Goal: Transaction & Acquisition: Purchase product/service

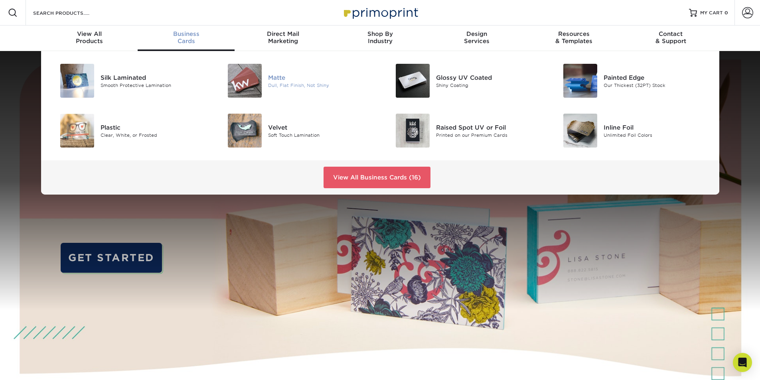
click at [275, 78] on div "Matte" at bounding box center [321, 77] width 106 height 9
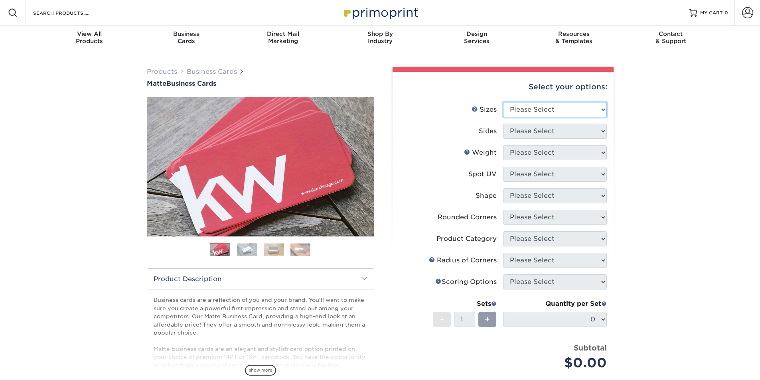
click at [574, 112] on select "Please Select 1.5" x 3.5" - Mini 1.75" x 3.5" - Mini 2" x 2" - Square 2" x 3" -…" at bounding box center [555, 109] width 104 height 15
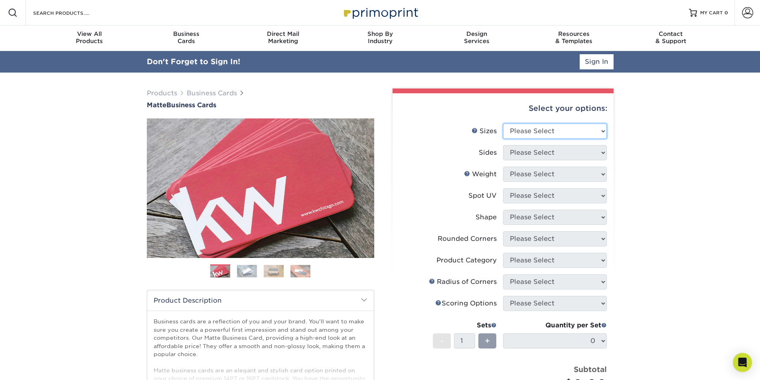
select select "2.00x3.50"
click at [503, 124] on select "Please Select 1.5" x 3.5" - Mini 1.75" x 3.5" - Mini 2" x 2" - Square 2" x 3" -…" at bounding box center [555, 131] width 104 height 15
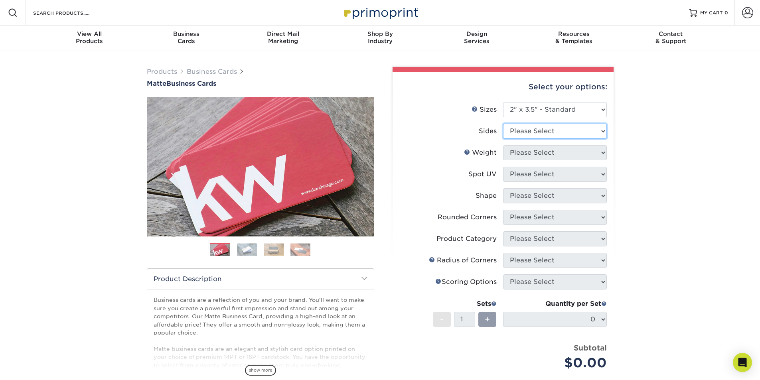
click at [543, 128] on select "Please Select Print Both Sides Print Front Only" at bounding box center [555, 131] width 104 height 15
select select "13abbda7-1d64-4f25-8bb2-c179b224825d"
click at [503, 124] on select "Please Select Print Both Sides Print Front Only" at bounding box center [555, 131] width 104 height 15
click at [558, 152] on select "Please Select 16PT 14PT" at bounding box center [555, 152] width 104 height 15
select select "16PT"
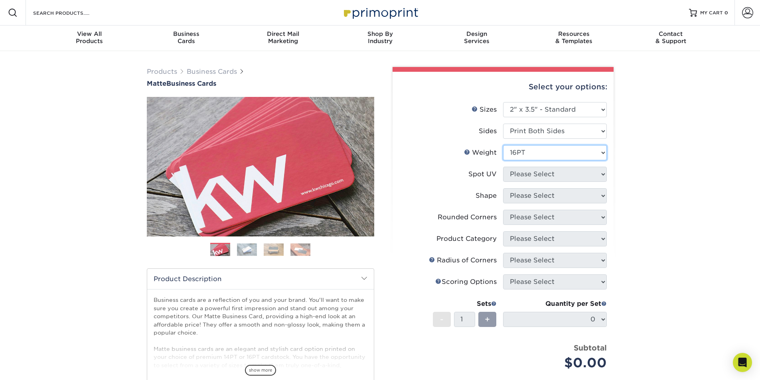
click at [503, 145] on select "Please Select 16PT 14PT" at bounding box center [555, 152] width 104 height 15
click at [547, 176] on select "Please Select No Spot UV Front and Back (Both Sides) Front Only Back Only" at bounding box center [555, 174] width 104 height 15
select select "3"
click at [503, 167] on select "Please Select No Spot UV Front and Back (Both Sides) Front Only Back Only" at bounding box center [555, 174] width 104 height 15
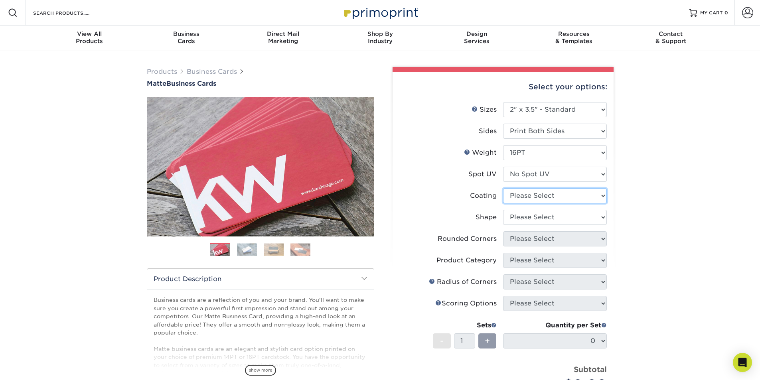
click at [557, 200] on select at bounding box center [555, 195] width 104 height 15
select select "121bb7b5-3b4d-429f-bd8d-bbf80e953313"
click at [503, 188] on select at bounding box center [555, 195] width 104 height 15
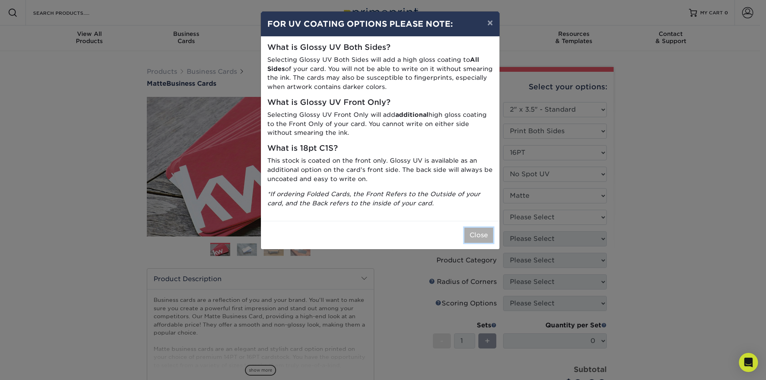
click at [481, 233] on button "Close" at bounding box center [478, 235] width 29 height 15
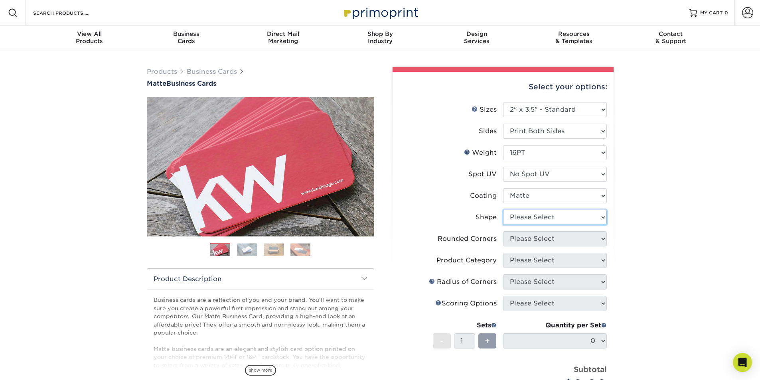
click at [565, 216] on select "Please Select Standard Oval" at bounding box center [555, 217] width 104 height 15
select select "standard"
click at [503, 210] on select "Please Select Standard Oval" at bounding box center [555, 217] width 104 height 15
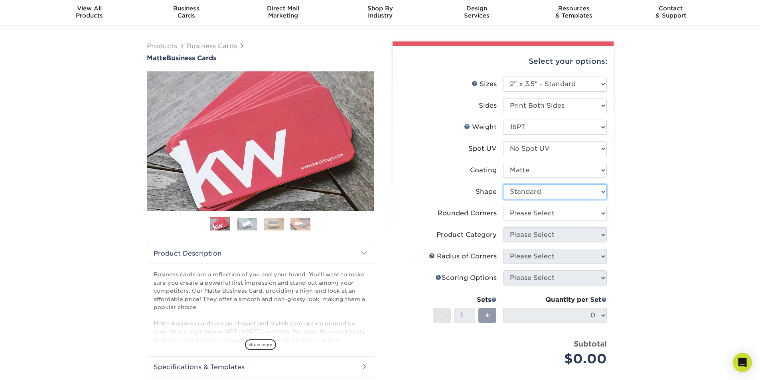
scroll to position [40, 0]
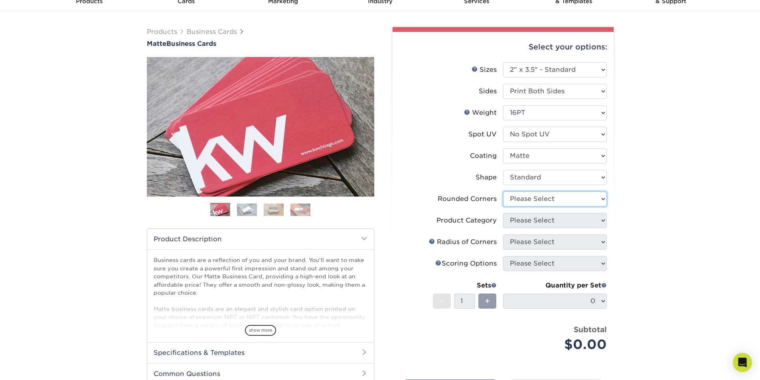
click at [562, 200] on select "Please Select Yes - Round 2 Corners Yes - Round 4 Corners No" at bounding box center [555, 198] width 104 height 15
click at [539, 209] on li "Rounded Corners Please Select Yes - Round 2 Corners Yes - Round 4 Corners No" at bounding box center [502, 202] width 207 height 22
click at [533, 205] on select "Please Select Yes - Round 2 Corners Yes - Round 4 Corners No" at bounding box center [555, 198] width 104 height 15
select select "0"
click at [503, 191] on select "Please Select Yes - Round 2 Corners Yes - Round 4 Corners No" at bounding box center [555, 198] width 104 height 15
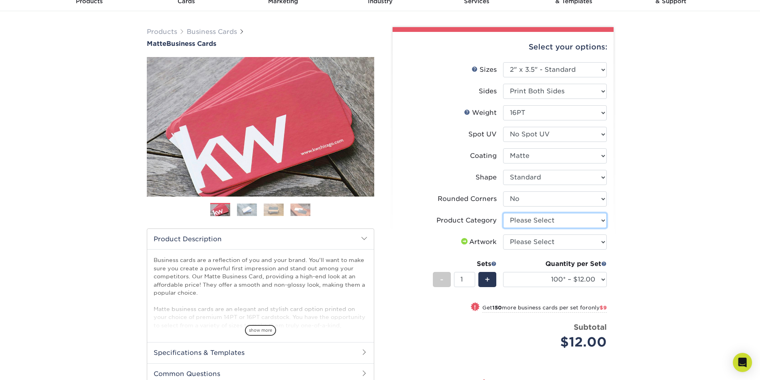
click at [591, 222] on select "Please Select Business Cards" at bounding box center [555, 220] width 104 height 15
select select "3b5148f1-0588-4f88-a218-97bcfdce65c1"
click at [503, 213] on select "Please Select Business Cards" at bounding box center [555, 220] width 104 height 15
click at [556, 240] on select "Please Select I will upload files I need a design - $100" at bounding box center [555, 242] width 104 height 15
select select "upload"
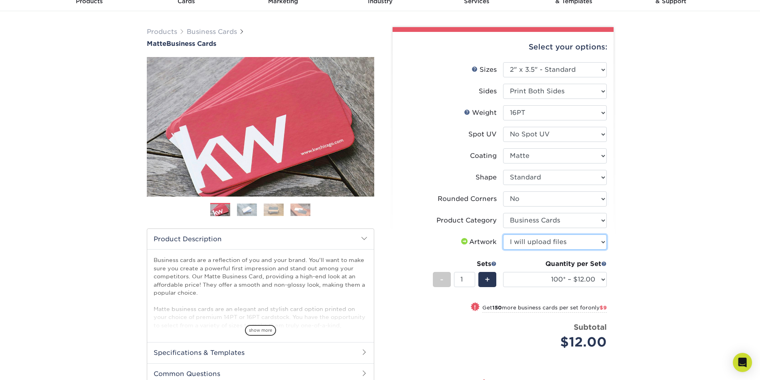
click at [503, 235] on select "Please Select I will upload files I need a design - $100" at bounding box center [555, 242] width 104 height 15
click at [687, 219] on div "Products Business Cards Matte Business Cards Previous Next 100 $ 9" at bounding box center [380, 248] width 760 height 475
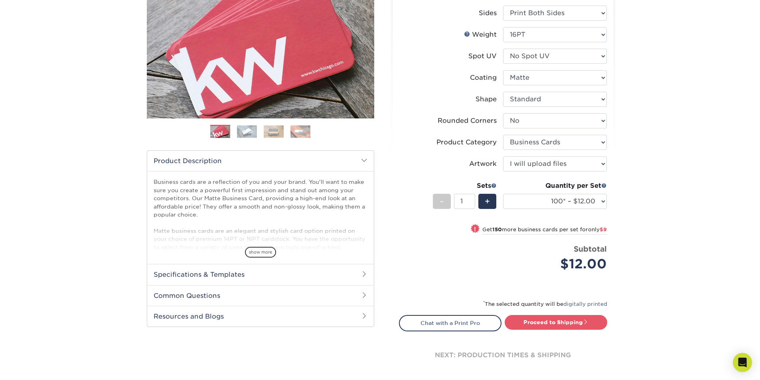
scroll to position [120, 0]
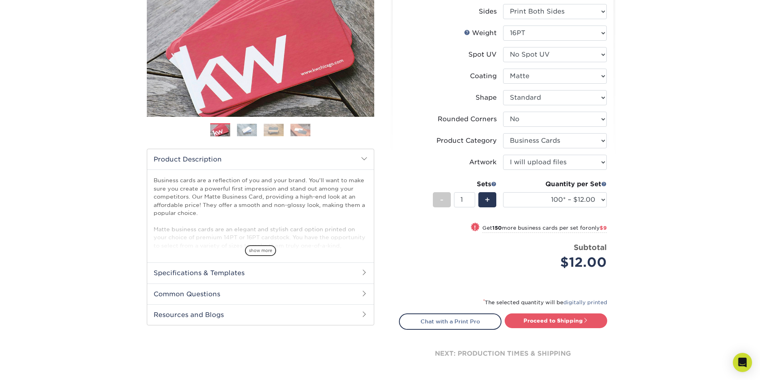
click at [607, 200] on ul "Sizes Help Sizes Please Select 1.5" x 3.5" - Mini 1.75" x 3.5" - Mini 2" x 2" -…" at bounding box center [503, 132] width 208 height 300
click at [605, 200] on select "100* – $12.00 250* – $21.00 500 – $42.00 1000 – $53.00 2500 – $95.00 5000 – $18…" at bounding box center [555, 199] width 104 height 15
select select "500 – $42.00"
click at [503, 192] on select "100* – $12.00 250* – $21.00 500 – $42.00 1000 – $53.00 2500 – $95.00 5000 – $18…" at bounding box center [555, 199] width 104 height 15
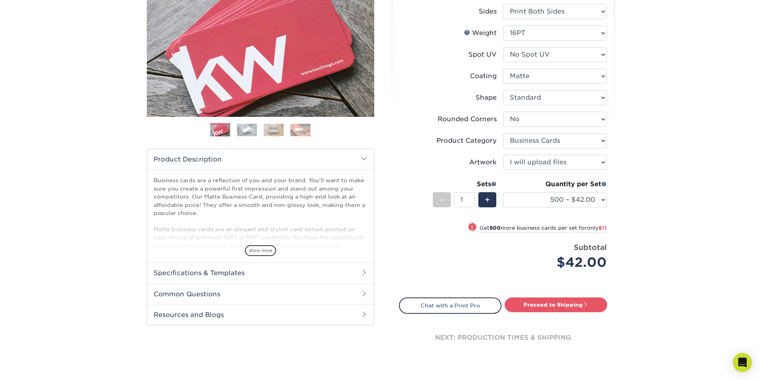
click at [677, 126] on div "Products Business Cards Matte Business Cards Previous Next 100 $ 9" at bounding box center [380, 160] width 760 height 459
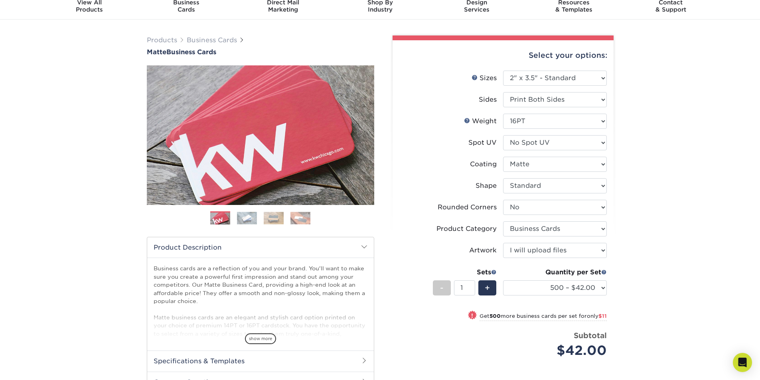
scroll to position [0, 0]
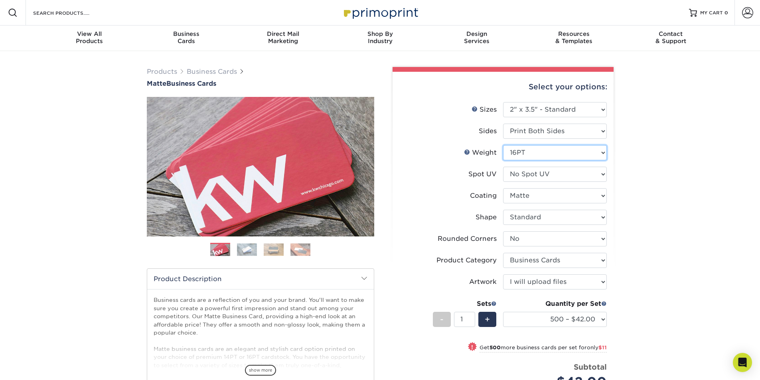
click at [571, 156] on select "Please Select 16PT 14PT" at bounding box center [555, 152] width 104 height 15
select select "14PT"
click at [503, 145] on select "Please Select 16PT 14PT" at bounding box center [555, 152] width 104 height 15
select select "-1"
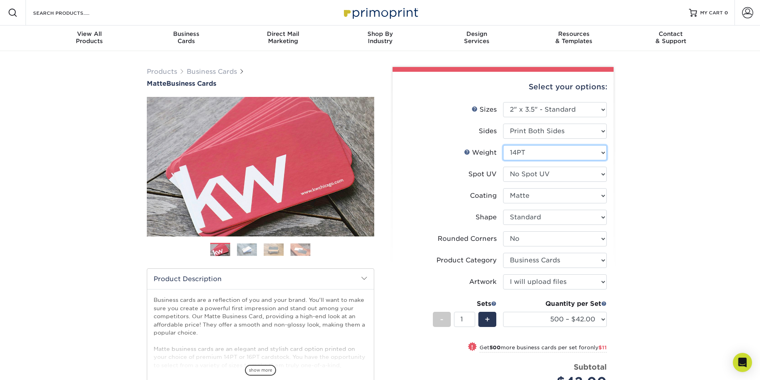
select select
select select "-1"
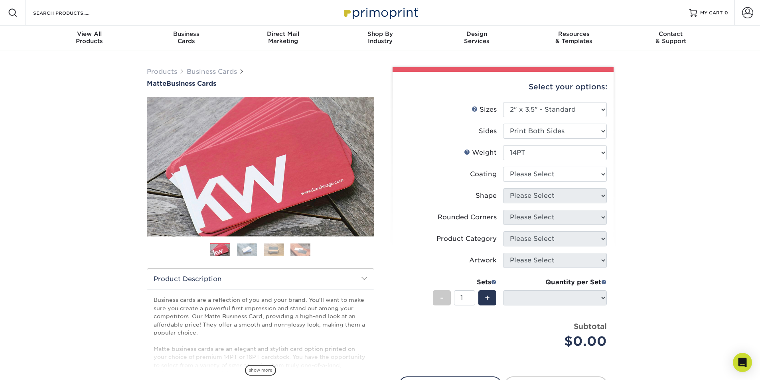
click at [692, 194] on div "Products Business Cards Matte Business Cards Previous Next 100 $ 9" at bounding box center [380, 264] width 760 height 426
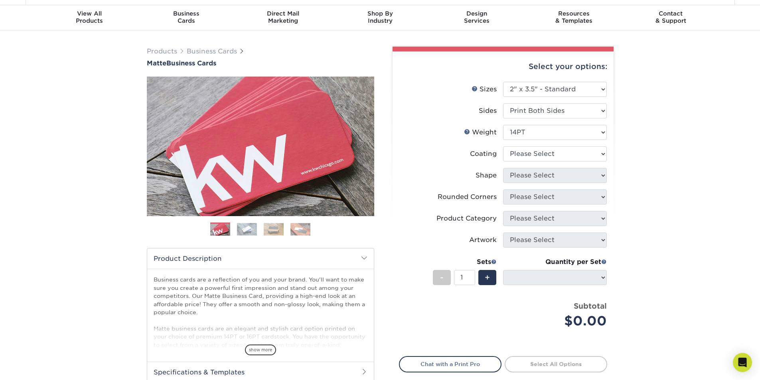
scroll to position [40, 0]
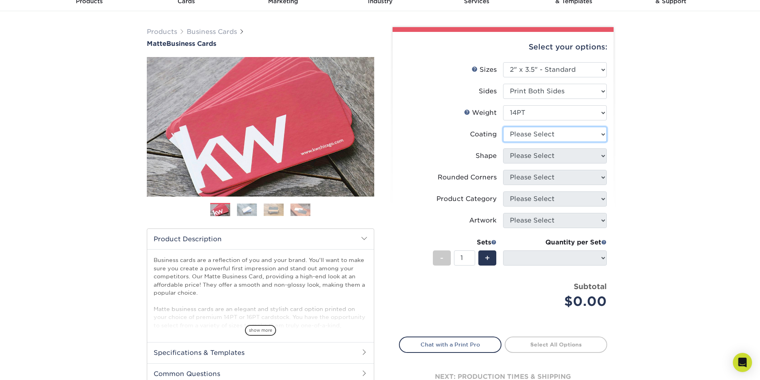
click at [543, 141] on select at bounding box center [555, 134] width 104 height 15
select select "121bb7b5-3b4d-429f-bd8d-bbf80e953313"
click at [503, 127] on select at bounding box center [555, 134] width 104 height 15
select select
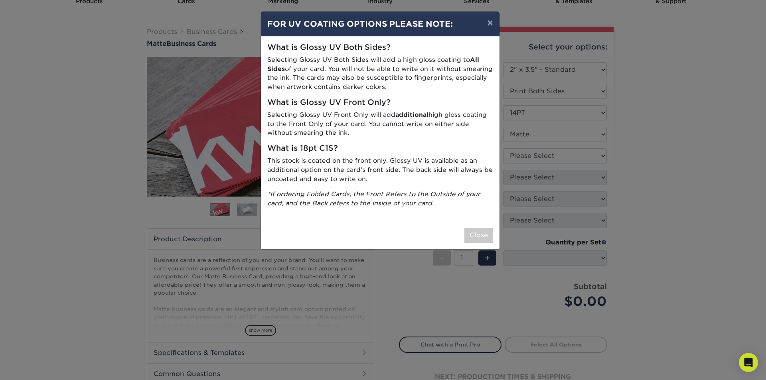
click at [477, 201] on p "*If ordering Folded Cards, the Front Refers to the Outside of your card, and th…" at bounding box center [380, 199] width 226 height 18
click at [488, 239] on button "Close" at bounding box center [478, 235] width 29 height 15
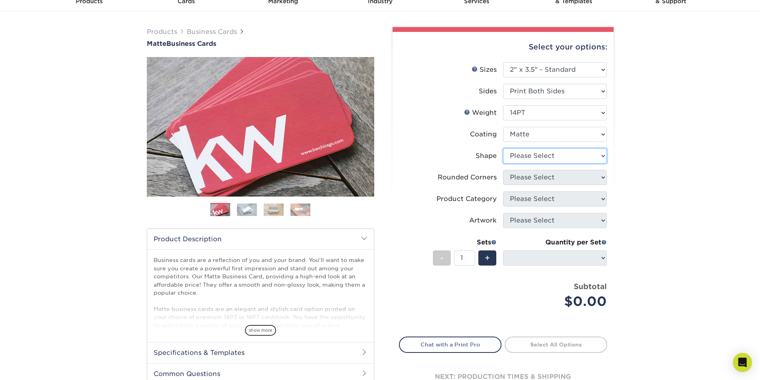
click at [543, 155] on select "Please Select Standard" at bounding box center [555, 155] width 104 height 15
select select "standard"
click at [503, 148] on select "Please Select Standard" at bounding box center [555, 155] width 104 height 15
select select
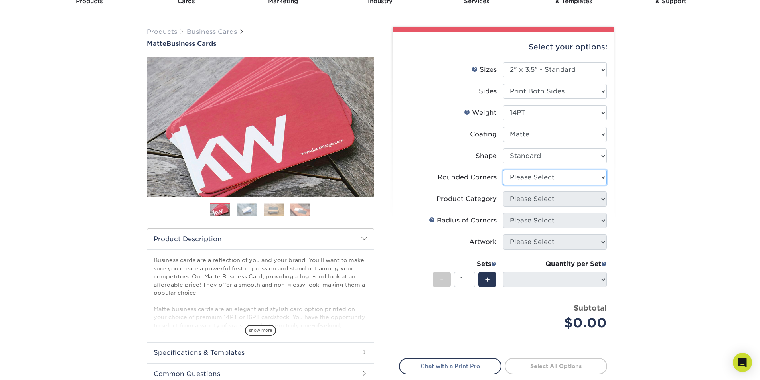
click at [534, 175] on select "Please Select Yes - Round 2 Corners Yes - Round 4 Corners No" at bounding box center [555, 177] width 104 height 15
select select "0"
click at [503, 170] on select "Please Select Yes - Round 2 Corners Yes - Round 4 Corners No" at bounding box center [555, 177] width 104 height 15
select select "-1"
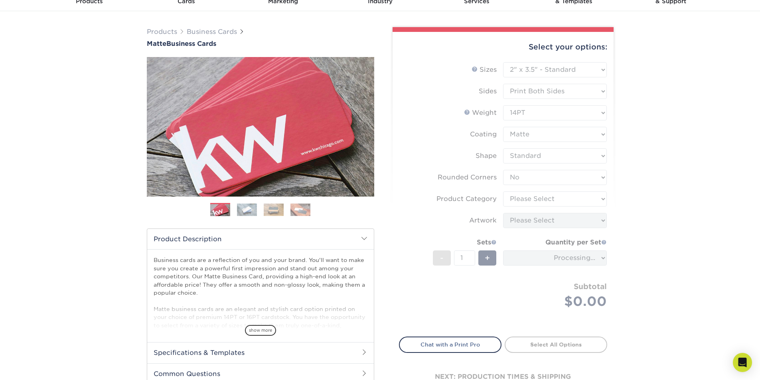
click at [566, 205] on form "Sizes Help Sizes Please Select 1.5" x 3.5" - Mini 1.75" x 3.5" - Mini 2" x 2" -…" at bounding box center [503, 194] width 208 height 265
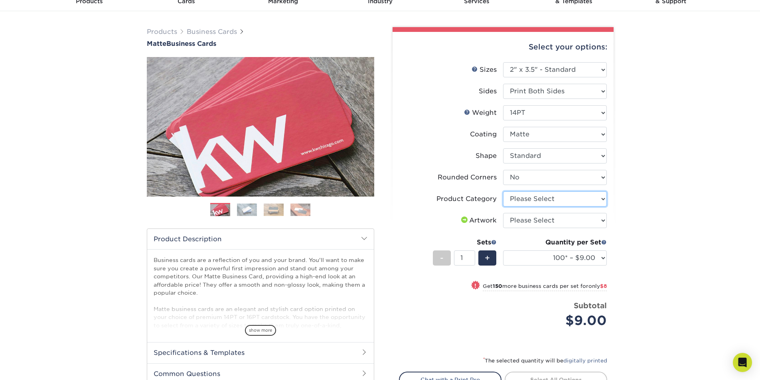
click at [565, 204] on select "Please Select Business Cards" at bounding box center [555, 198] width 104 height 15
select select "3b5148f1-0588-4f88-a218-97bcfdce65c1"
click at [503, 191] on select "Please Select Business Cards" at bounding box center [555, 198] width 104 height 15
click at [549, 222] on select "Please Select I will upload files I need a design - $100" at bounding box center [555, 220] width 104 height 15
select select "upload"
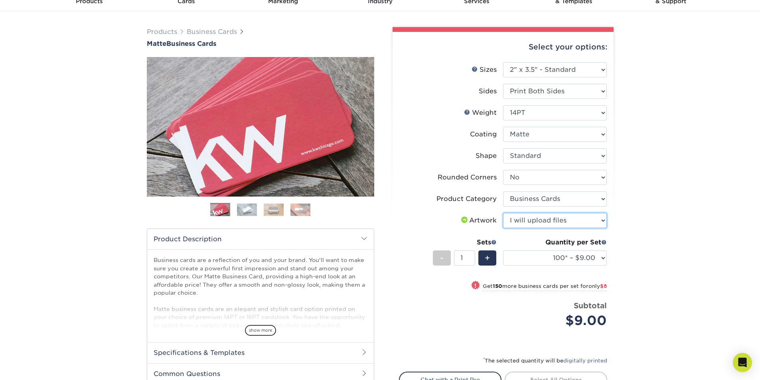
click at [503, 213] on select "Please Select I will upload files I need a design - $100" at bounding box center [555, 220] width 104 height 15
click at [661, 222] on div "Products Business Cards Matte Business Cards Previous Next 100 $ 9" at bounding box center [380, 238] width 760 height 454
click at [612, 258] on div "Select your options: Sizes Help Sizes Please Select 1.5" x 3.5" - Mini -" at bounding box center [499, 234] width 239 height 415
click at [608, 258] on div "Select your options: Sizes Help Sizes Please Select 1.5" x 3.5" - Mini 1.75" x …" at bounding box center [503, 237] width 221 height 411
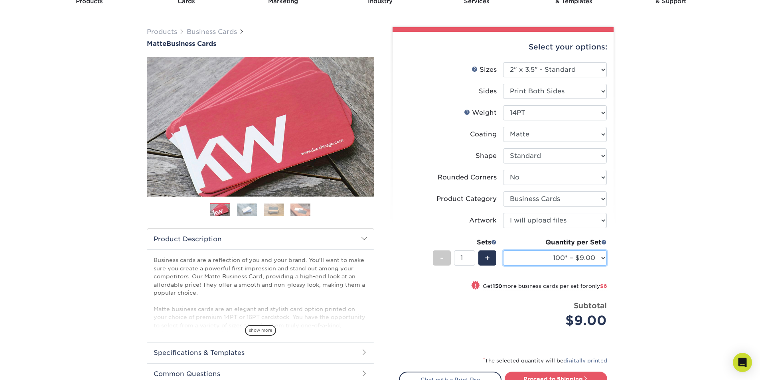
click at [600, 261] on select "100* – $9.00 250* – $17.00 500 – $33.00 1000 – $42.00 2500 – $75.00 5000 – $143…" at bounding box center [555, 258] width 104 height 15
select select "500 – $33.00"
click at [503, 251] on select "100* – $9.00 250* – $17.00 500 – $33.00 1000 – $42.00 2500 – $75.00 5000 – $143…" at bounding box center [555, 258] width 104 height 15
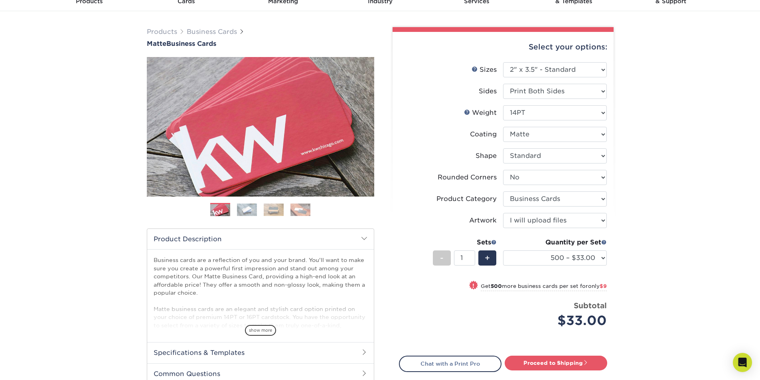
click at [639, 98] on div "Products Business Cards Matte Business Cards Previous Next 100 $ 9" at bounding box center [380, 230] width 760 height 438
